Goal: Check status: Check status

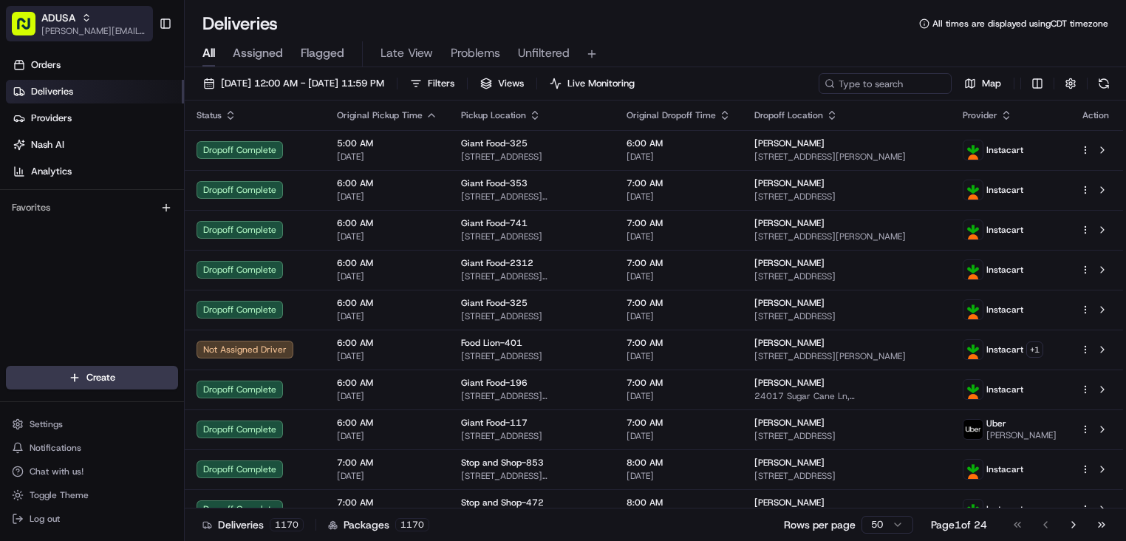
click at [117, 16] on div "ADUSA" at bounding box center [94, 17] width 106 height 15
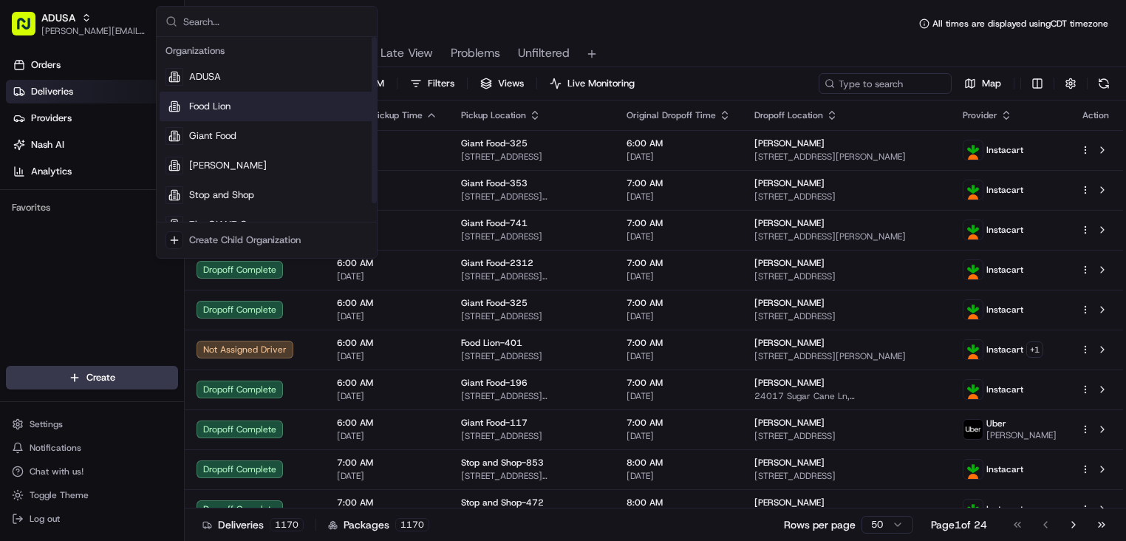
click at [238, 111] on div "Food Lion" at bounding box center [267, 107] width 214 height 30
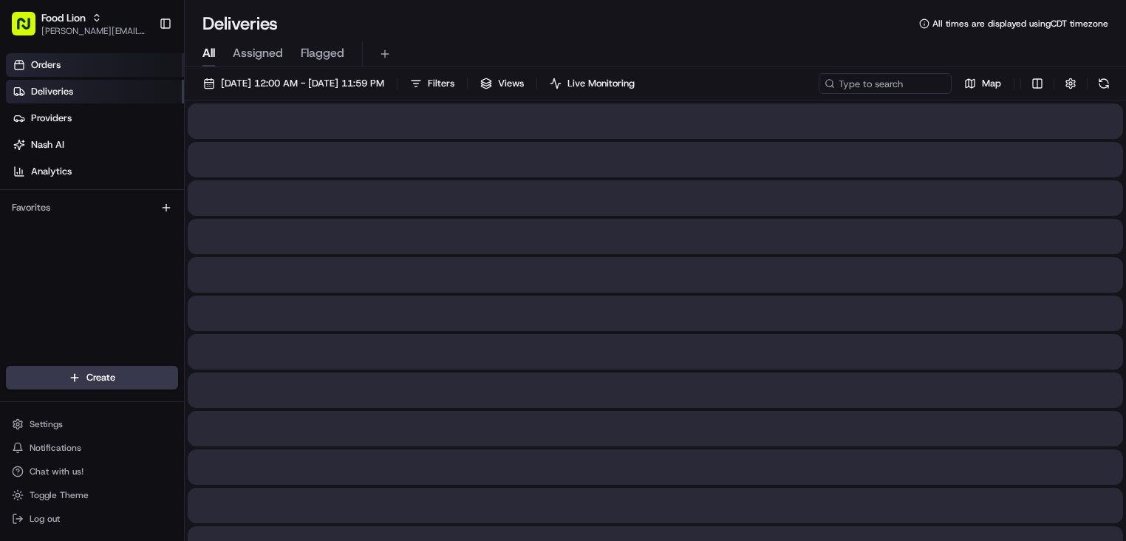
click at [77, 58] on link "Orders" at bounding box center [95, 65] width 178 height 24
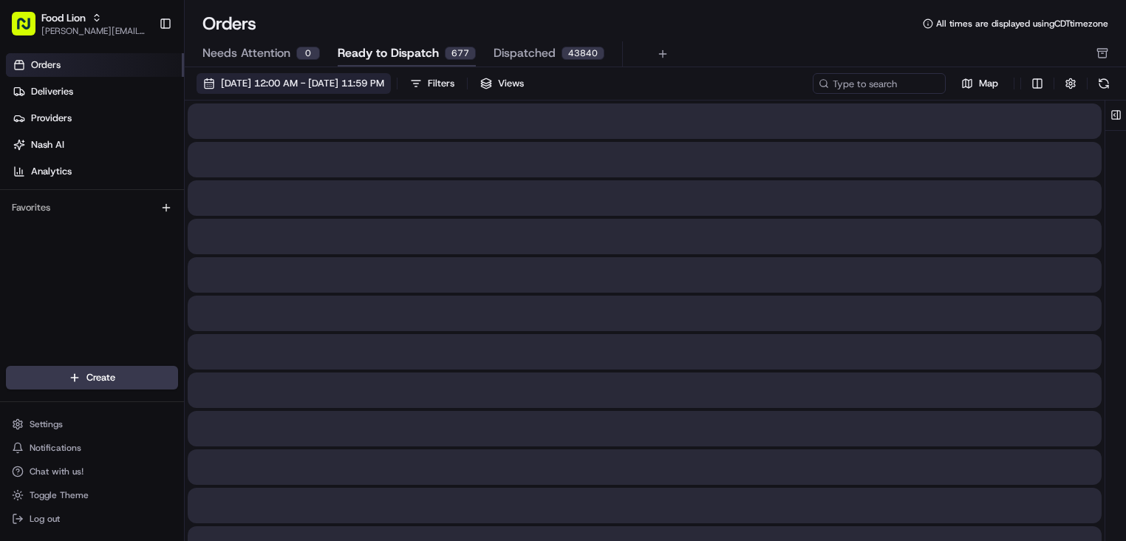
click at [374, 78] on span "[DATE] 12:00 AM - [DATE] 11:59 PM" at bounding box center [302, 83] width 163 height 13
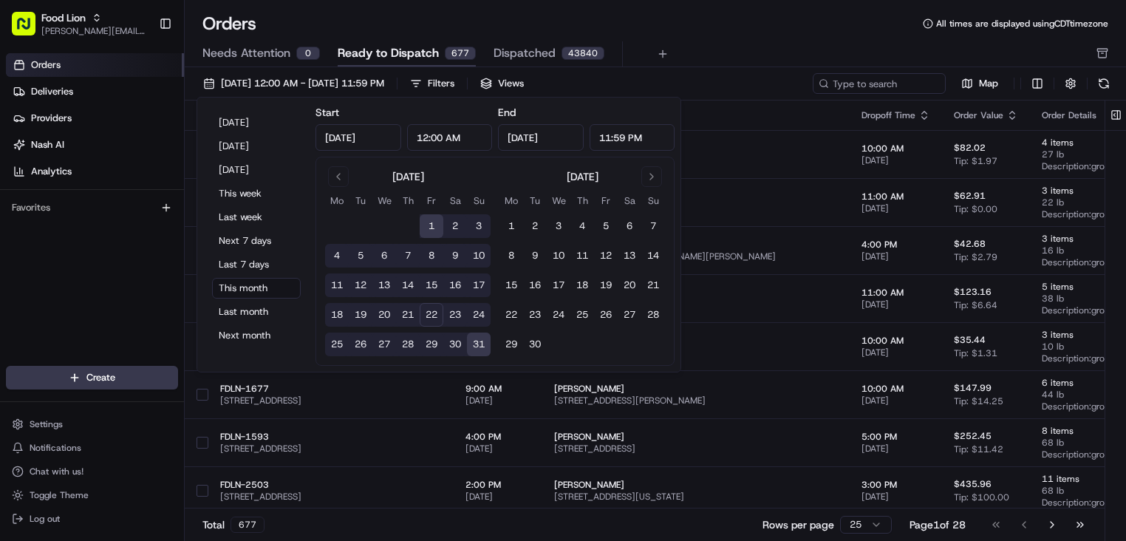
type input "[DATE]"
type input "12:00 AM"
type input "[DATE]"
type input "11:59 PM"
click at [414, 316] on button "21" at bounding box center [408, 315] width 24 height 24
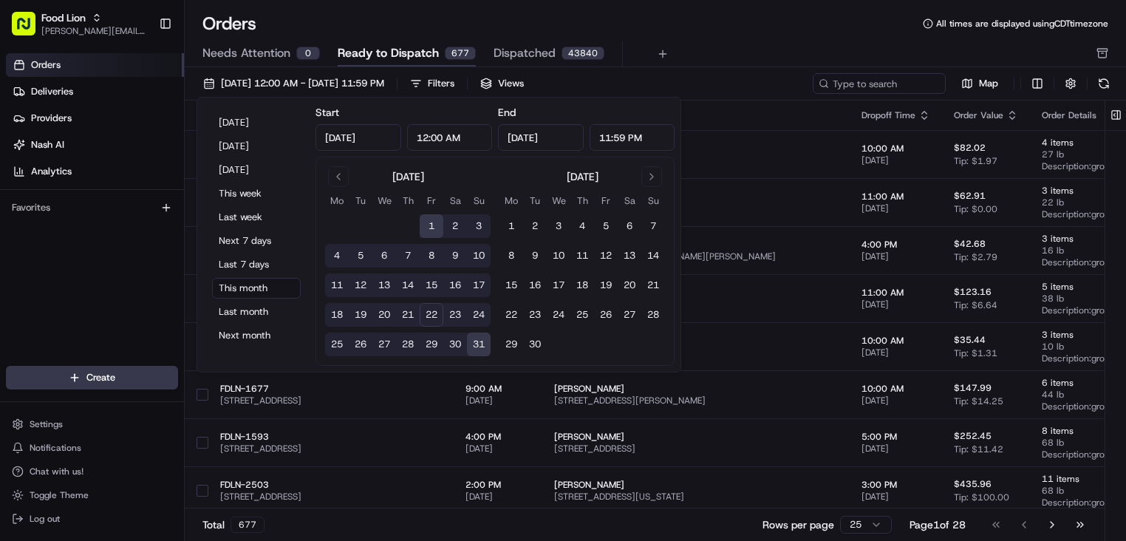
type input "[DATE]"
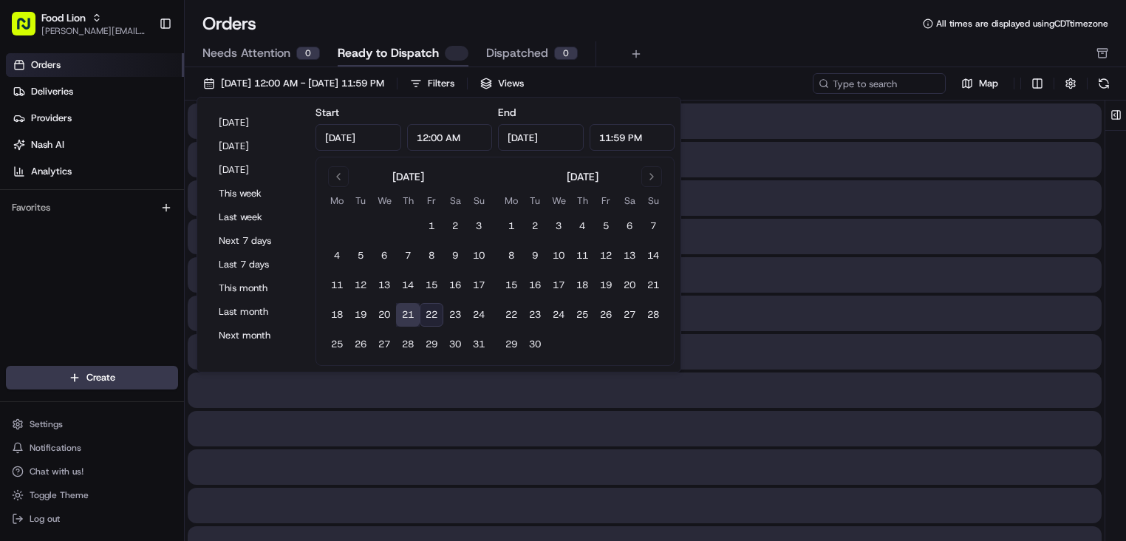
click at [414, 316] on button "21" at bounding box center [408, 315] width 24 height 24
click at [739, 45] on div "Needs Attention 0 Ready to Dispatch Dispatched 0" at bounding box center [644, 53] width 885 height 25
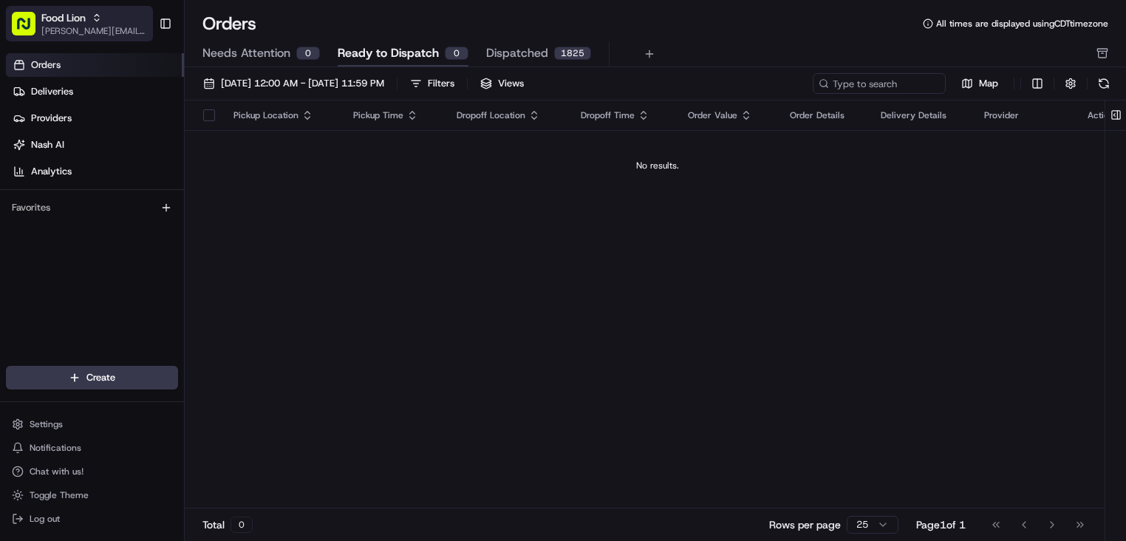
click at [115, 38] on button "Food Lion [PERSON_NAME][EMAIL_ADDRESS][PERSON_NAME][DOMAIN_NAME]" at bounding box center [79, 23] width 147 height 35
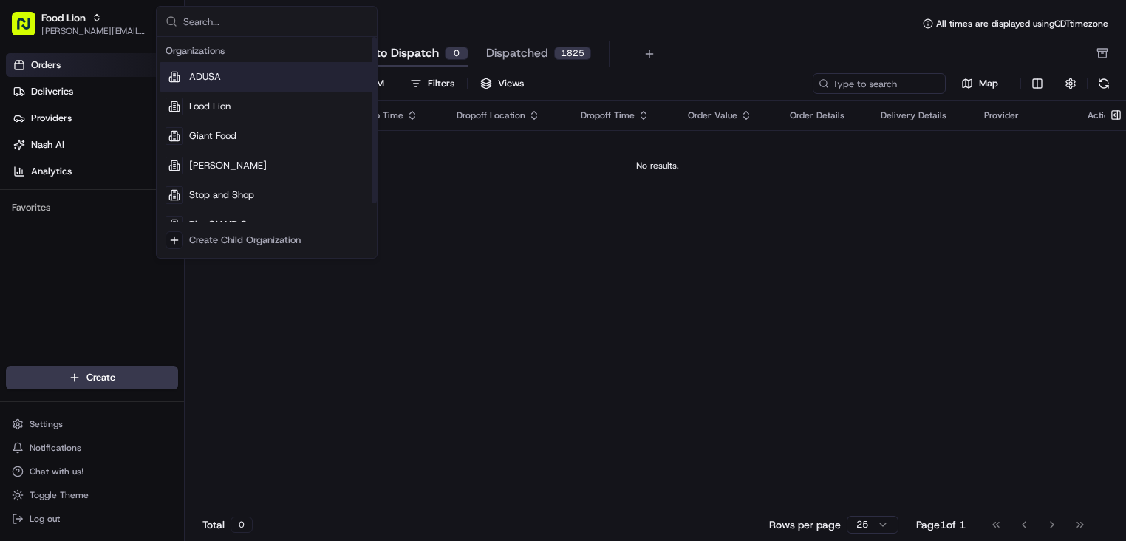
click at [198, 81] on span "ADUSA" at bounding box center [205, 76] width 32 height 13
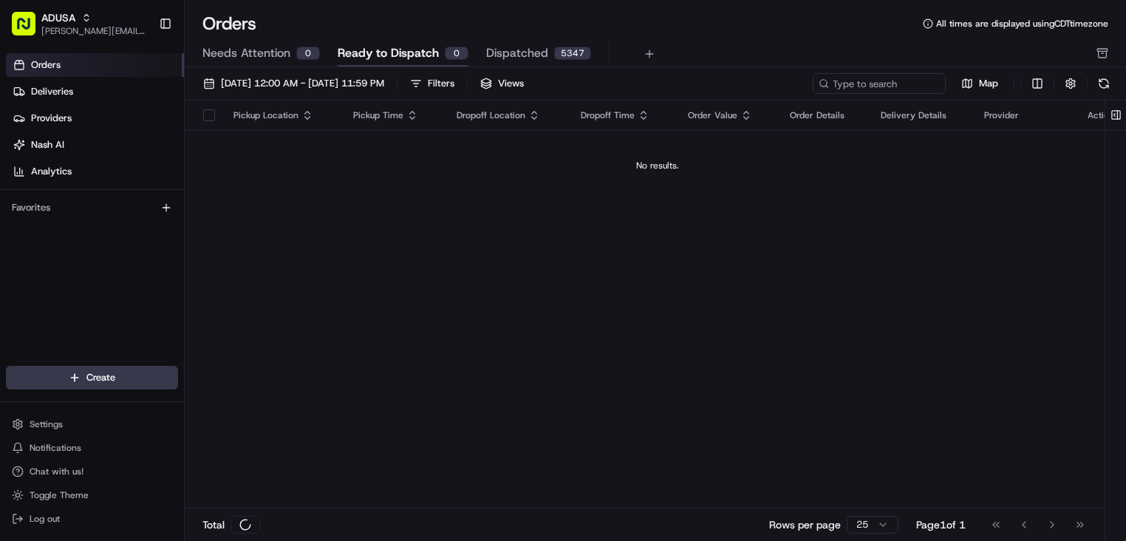
click at [42, 93] on span "Deliveries" at bounding box center [52, 91] width 42 height 13
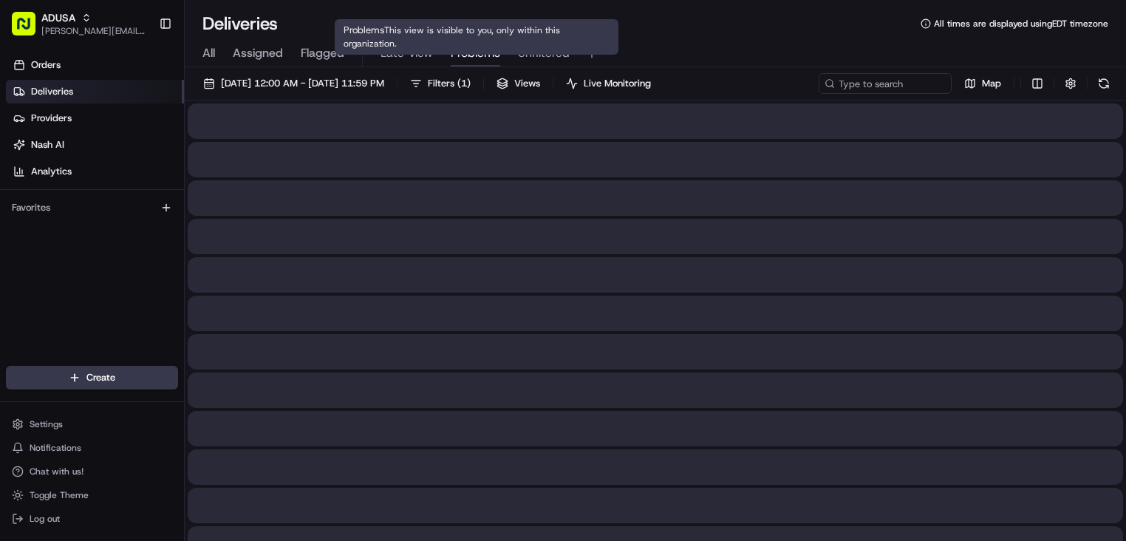
click at [457, 52] on span "Problems" at bounding box center [475, 53] width 49 height 18
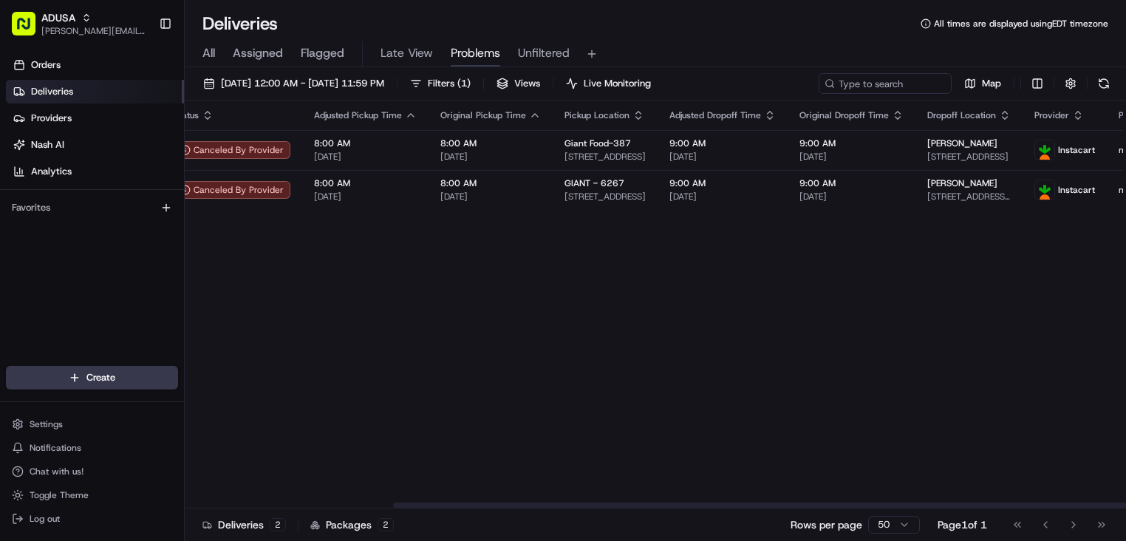
scroll to position [0, 298]
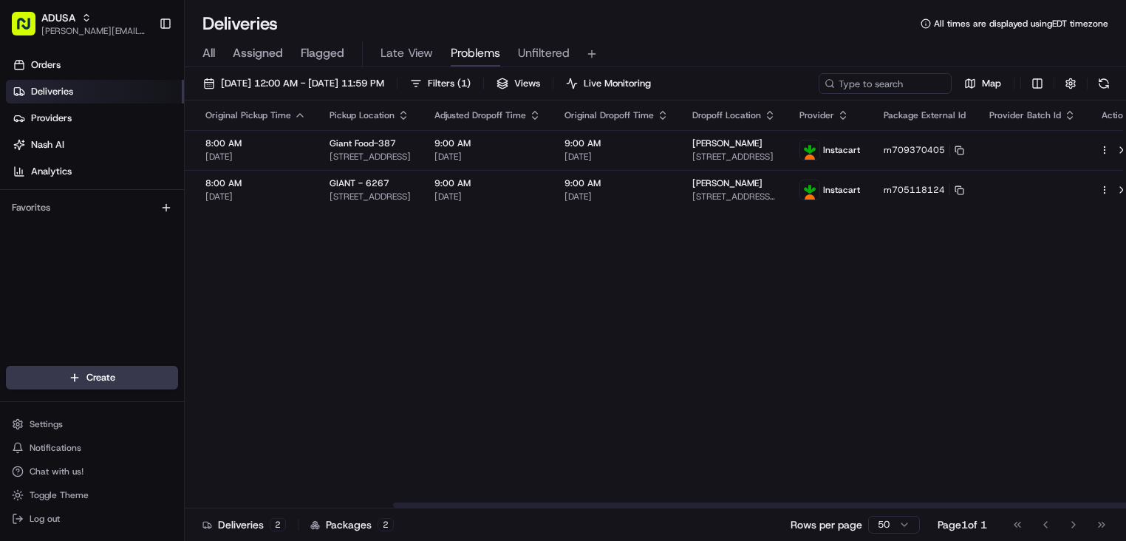
drag, startPoint x: 659, startPoint y: 265, endPoint x: 697, endPoint y: 262, distance: 38.5
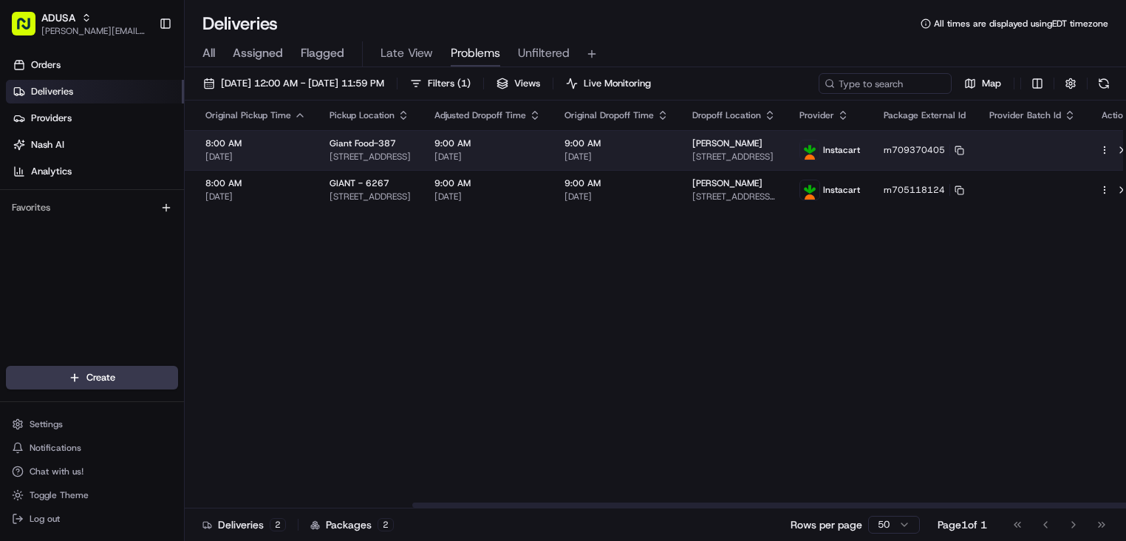
click at [1084, 152] on html "ADUSA [PERSON_NAME][EMAIL_ADDRESS][PERSON_NAME][DOMAIN_NAME] Toggle Sidebar Ord…" at bounding box center [563, 270] width 1126 height 541
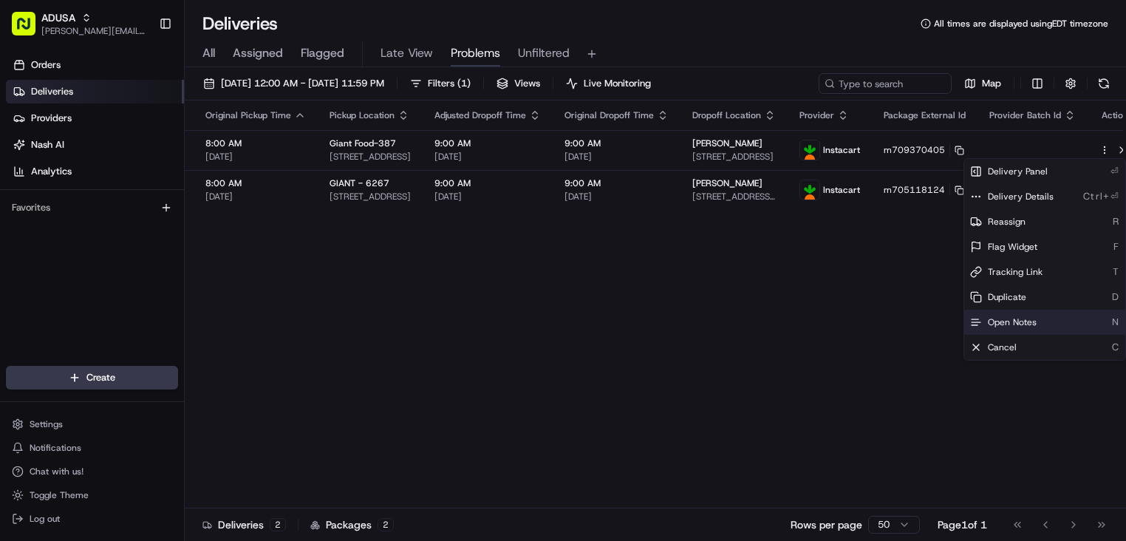
click at [1026, 321] on span "Open Notes" at bounding box center [1012, 322] width 49 height 12
click at [812, 319] on div "Flag Status Adjusted Pickup Time Original Pickup Time Pickup Location Adjusted …" at bounding box center [514, 304] width 1256 height 408
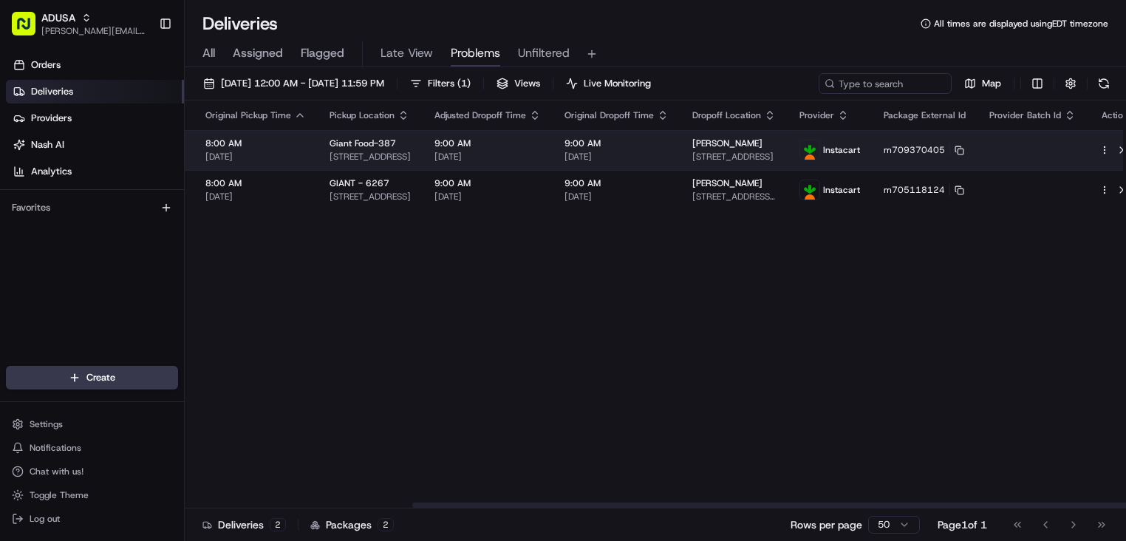
click at [663, 163] on td "9:00 AM [DATE]" at bounding box center [616, 150] width 128 height 40
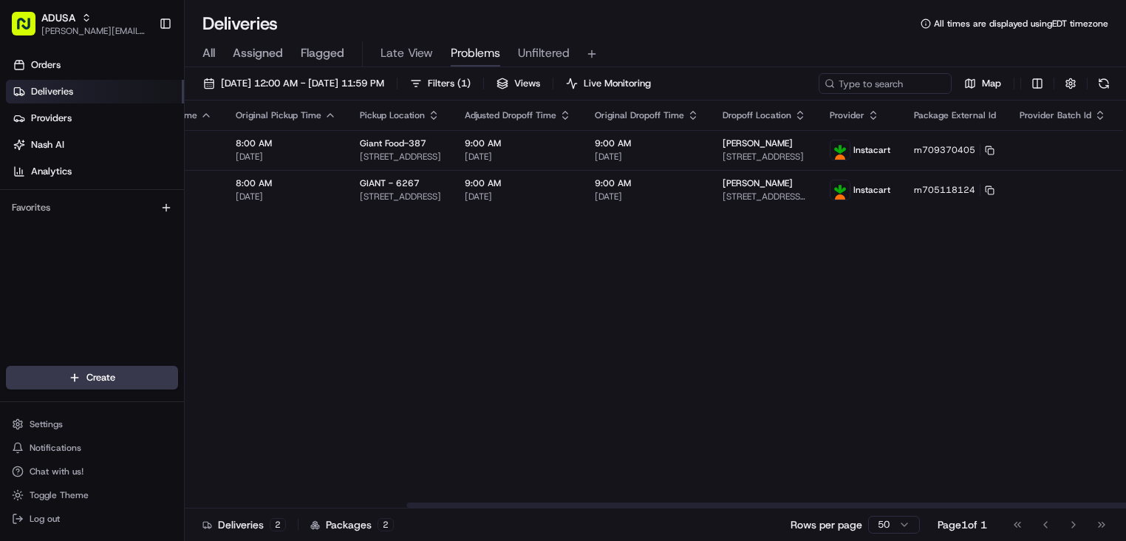
scroll to position [0, 0]
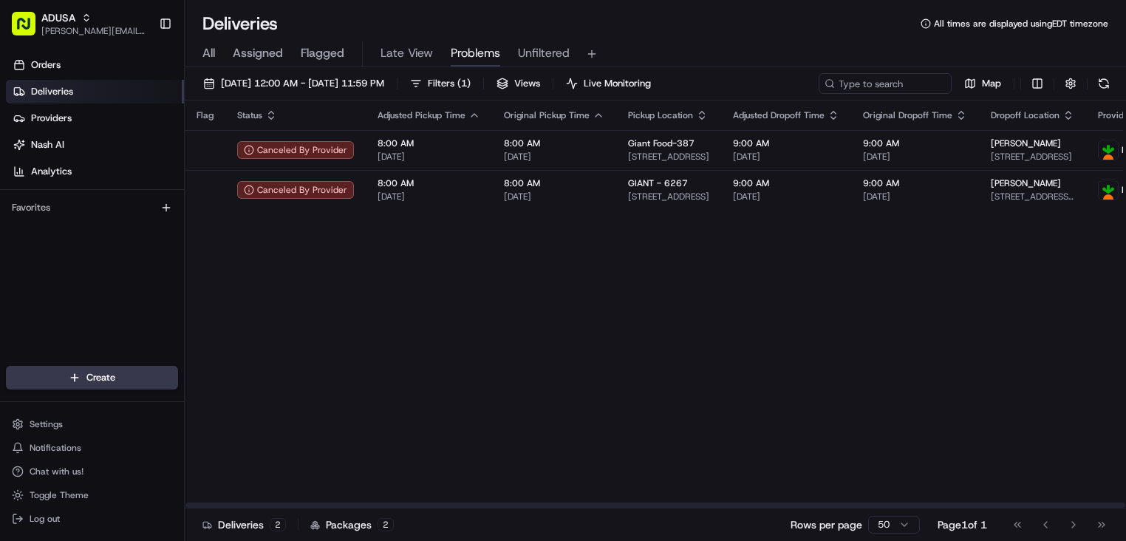
drag, startPoint x: 755, startPoint y: 301, endPoint x: 591, endPoint y: 254, distance: 170.6
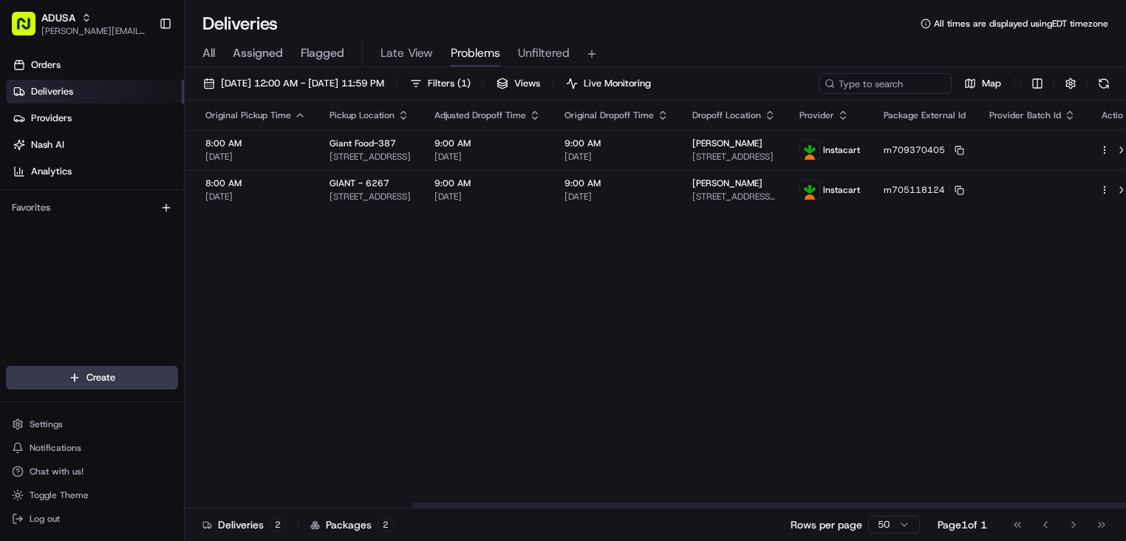
drag, startPoint x: 680, startPoint y: 255, endPoint x: 727, endPoint y: 256, distance: 47.3
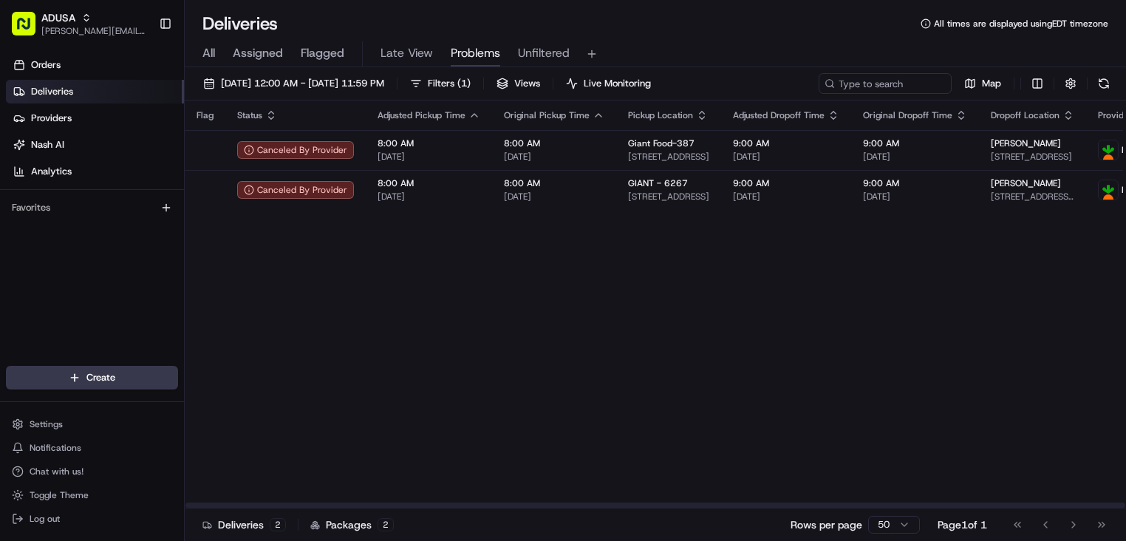
drag, startPoint x: 957, startPoint y: 314, endPoint x: 736, endPoint y: 259, distance: 227.0
